Goal: Information Seeking & Learning: Learn about a topic

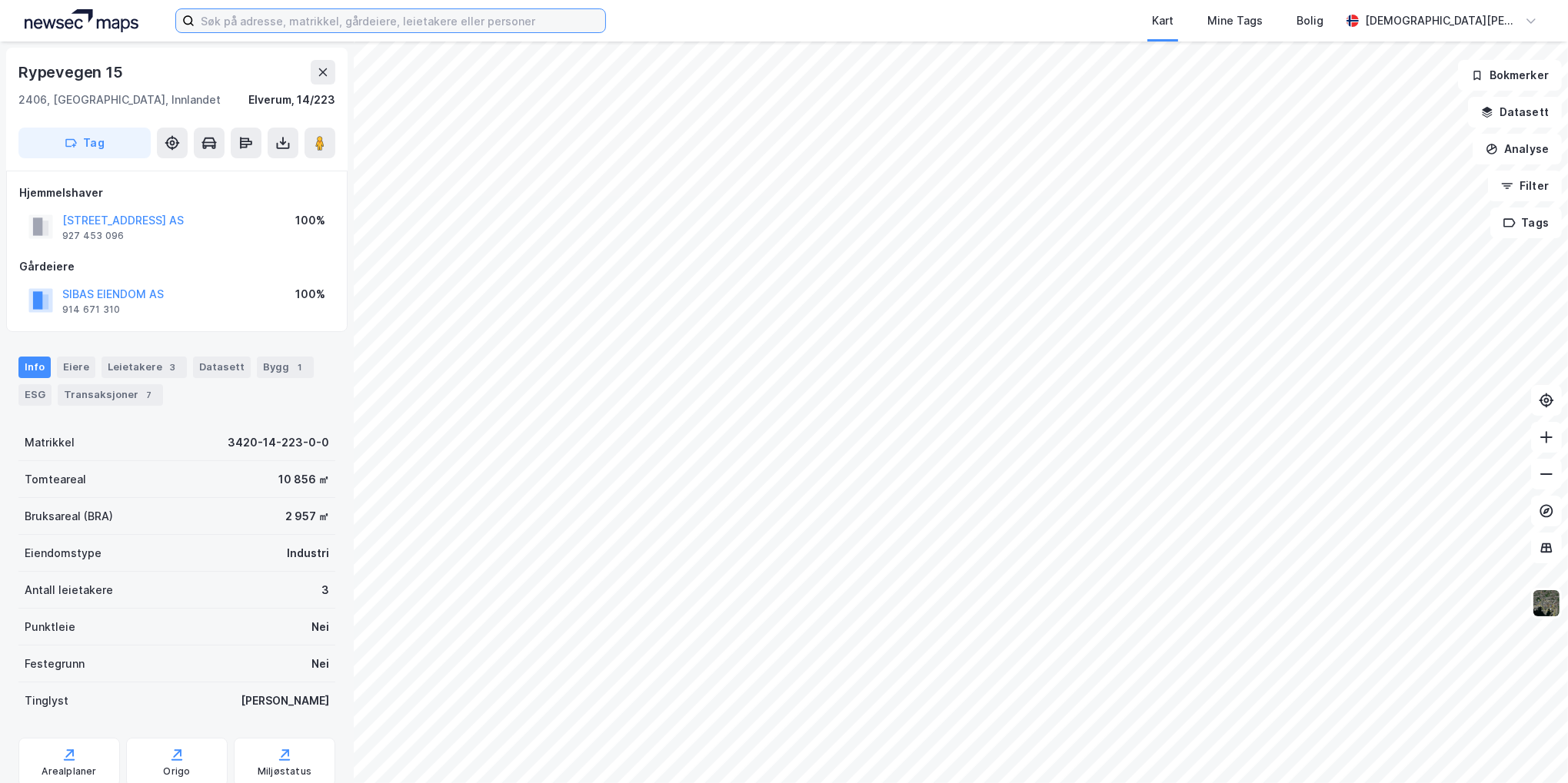
click at [259, 27] on input at bounding box center [399, 20] width 410 height 23
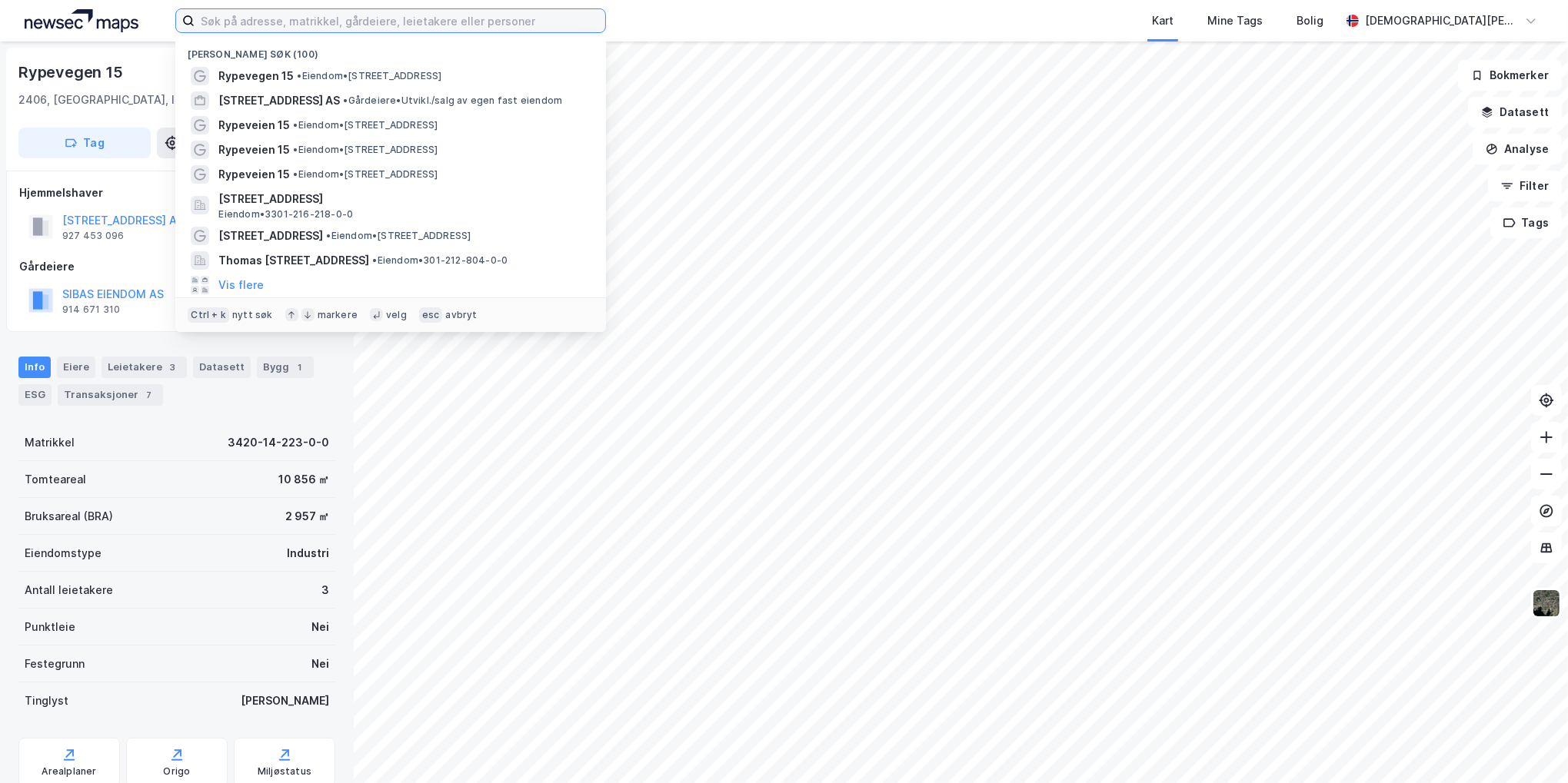
paste input "[PERSON_NAME]"
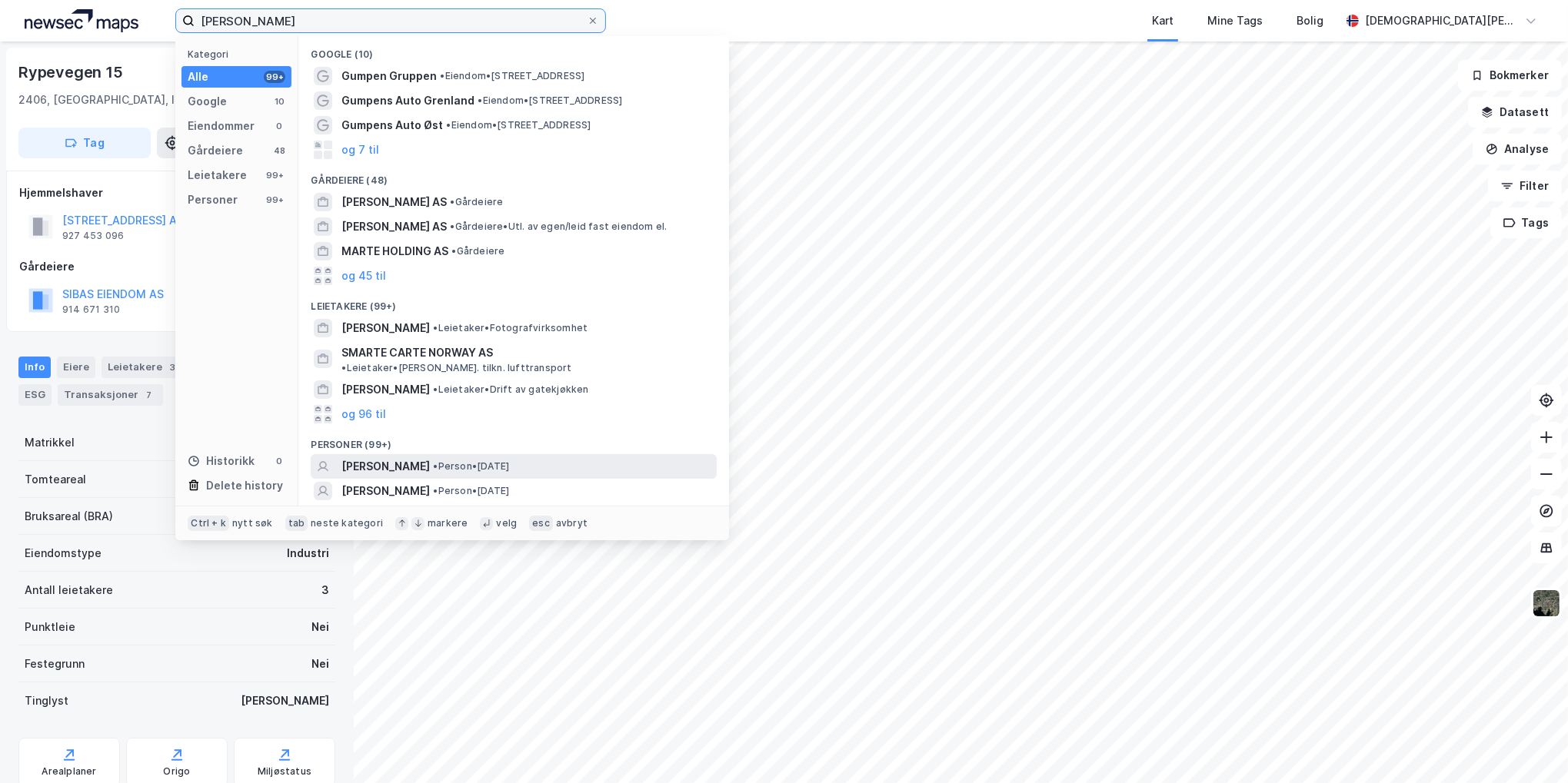
type input "[PERSON_NAME]"
click at [430, 457] on span "[PERSON_NAME]" at bounding box center [386, 466] width 89 height 18
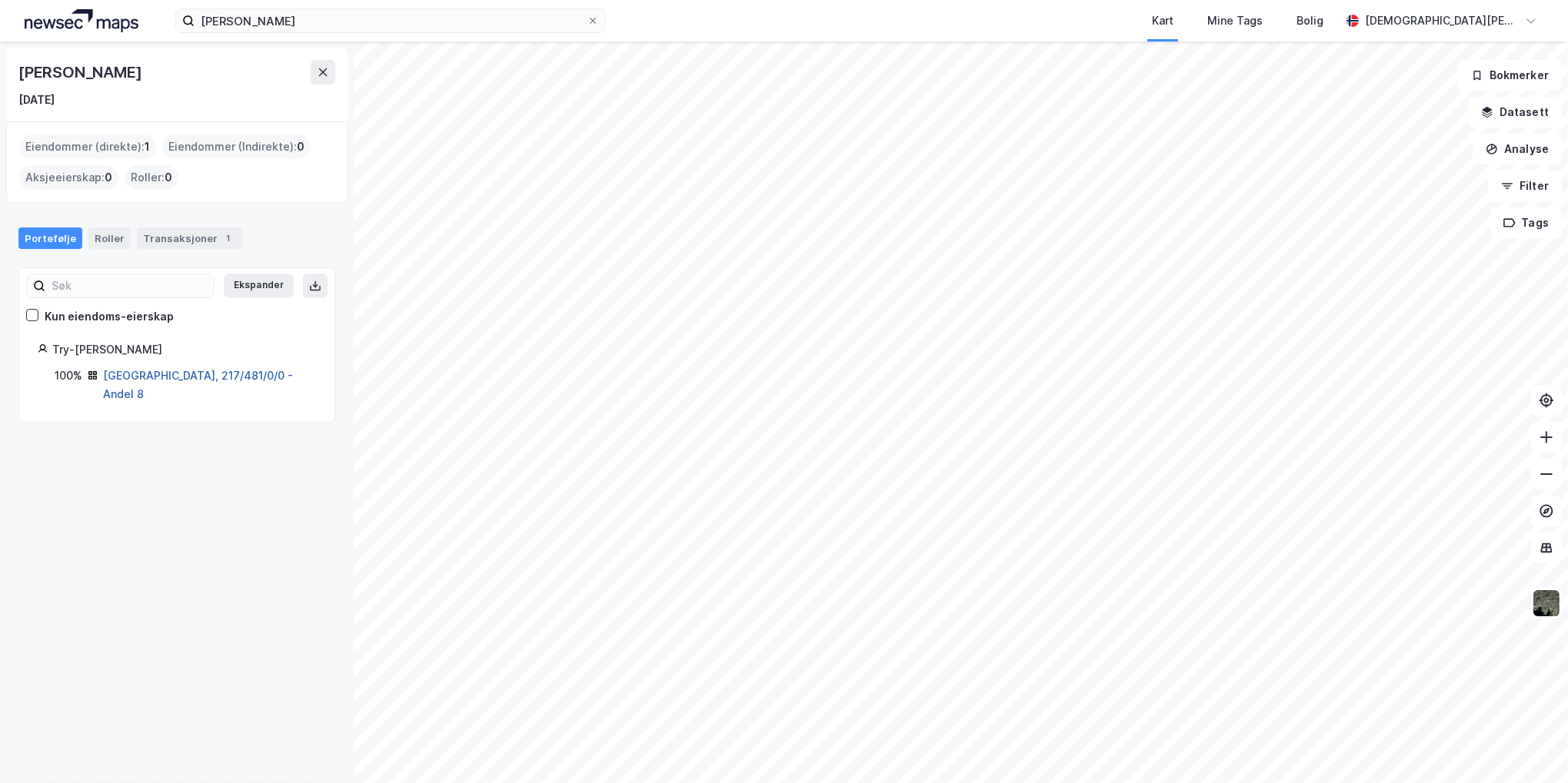
click at [188, 377] on link "[GEOGRAPHIC_DATA], 217/481/0/0 - Andel 8" at bounding box center [197, 385] width 190 height 31
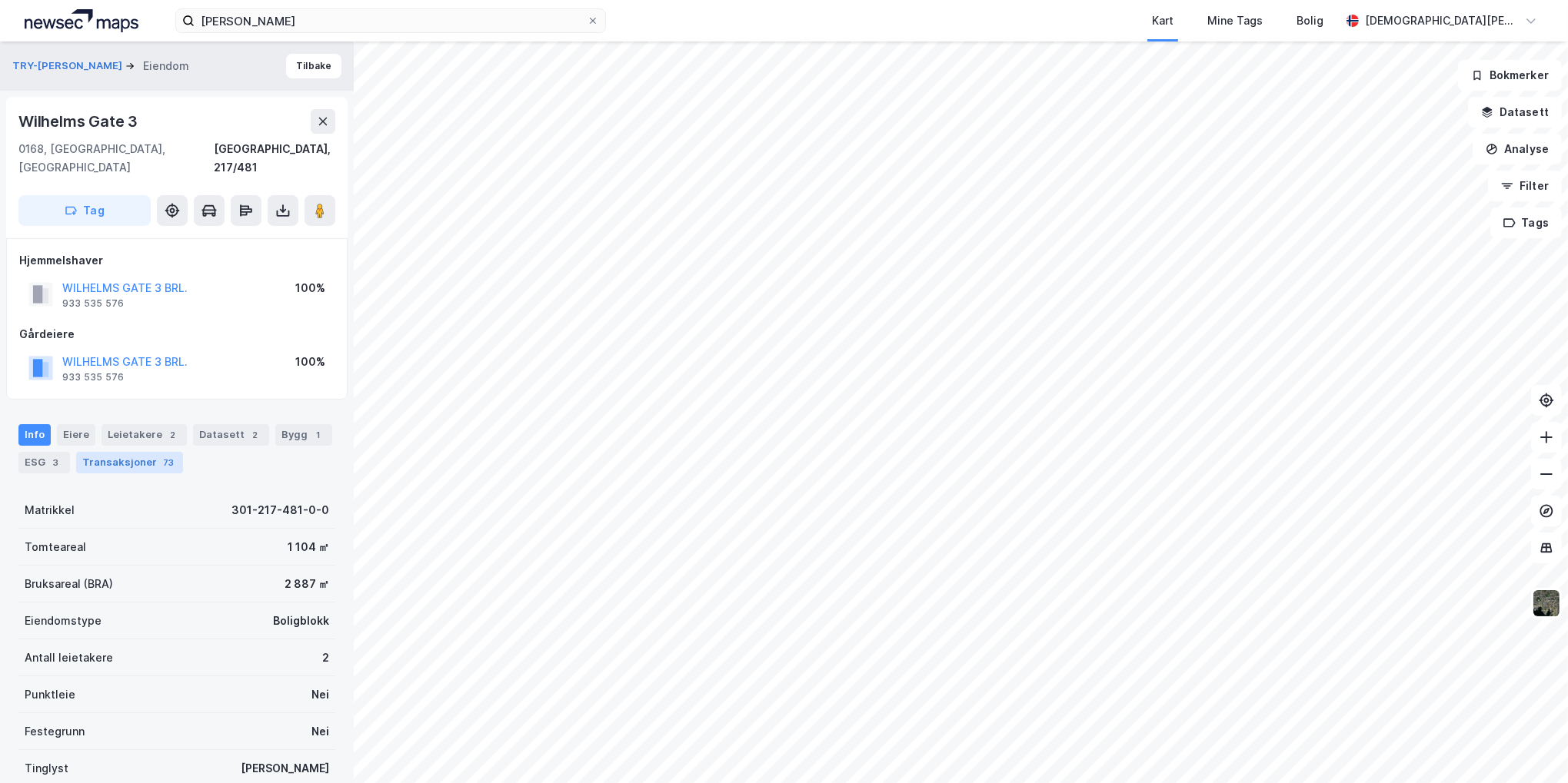
click at [109, 452] on div "Transaksjoner 73" at bounding box center [129, 463] width 107 height 22
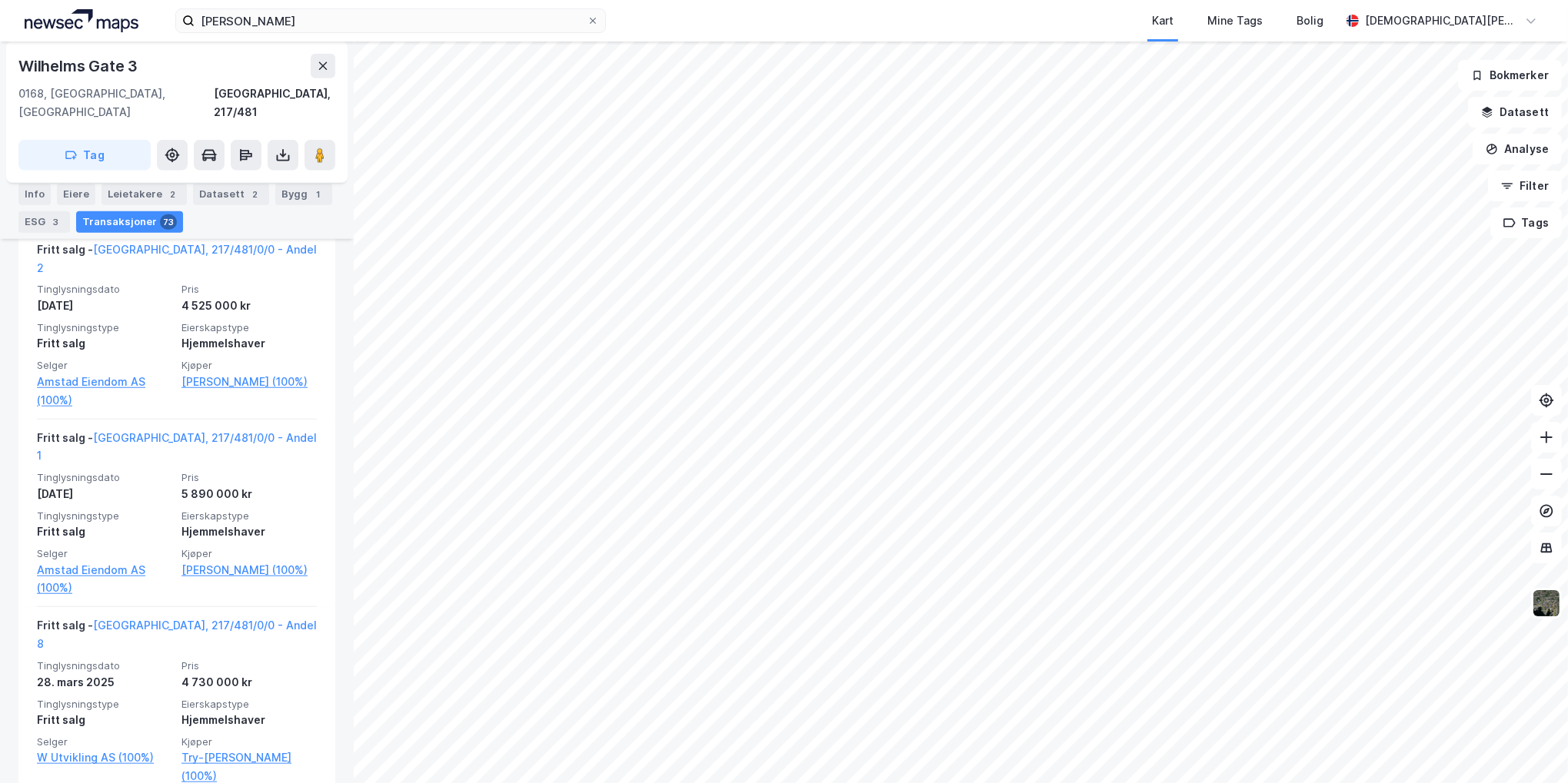
scroll to position [1768, 0]
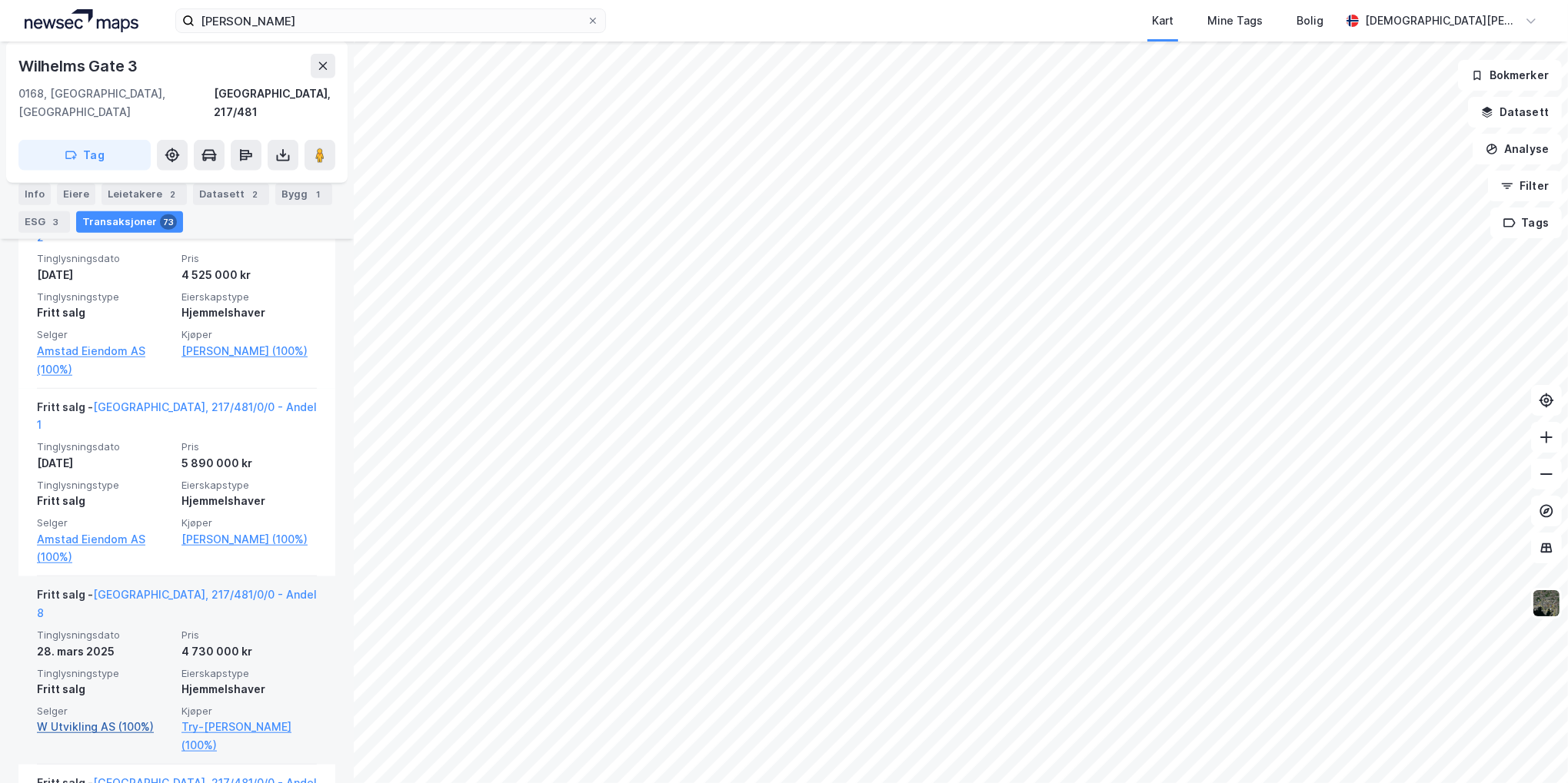
click at [117, 718] on link "W Utvikling AS (100%)" at bounding box center [104, 727] width 136 height 18
